Goal: Book appointment/travel/reservation

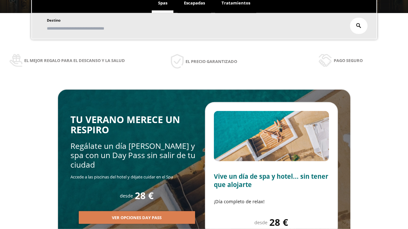
scroll to position [108, 0]
click at [194, 3] on span "Escapadas" at bounding box center [194, 3] width 21 height 6
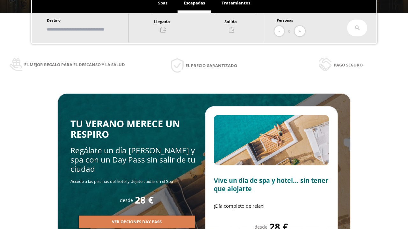
click at [90, 29] on input "text" at bounding box center [84, 29] width 79 height 11
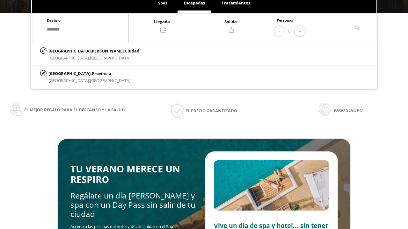
click at [203, 25] on div at bounding box center [196, 25] width 135 height 15
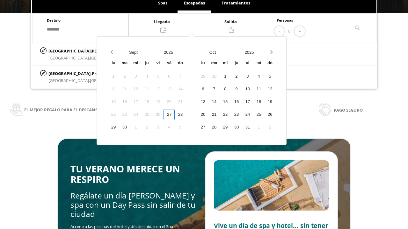
click at [119, 122] on div "29" at bounding box center [113, 127] width 11 height 11
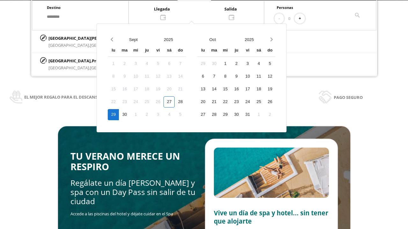
click at [130, 115] on div "30" at bounding box center [124, 114] width 11 height 11
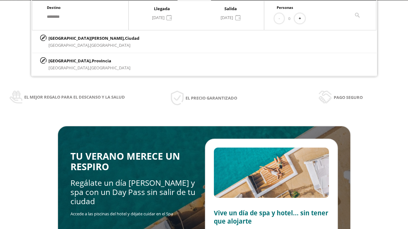
click at [302, 18] on button "+" at bounding box center [299, 18] width 11 height 11
click at [80, 38] on p "[GEOGRAPHIC_DATA][PERSON_NAME], [GEOGRAPHIC_DATA]" at bounding box center [93, 38] width 91 height 7
type input "**********"
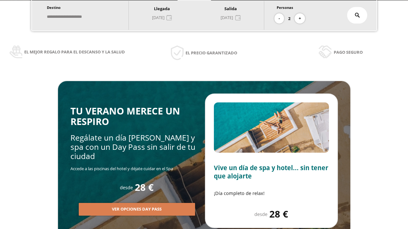
click at [357, 15] on icon at bounding box center [356, 15] width 5 height 5
